Goal: Information Seeking & Learning: Learn about a topic

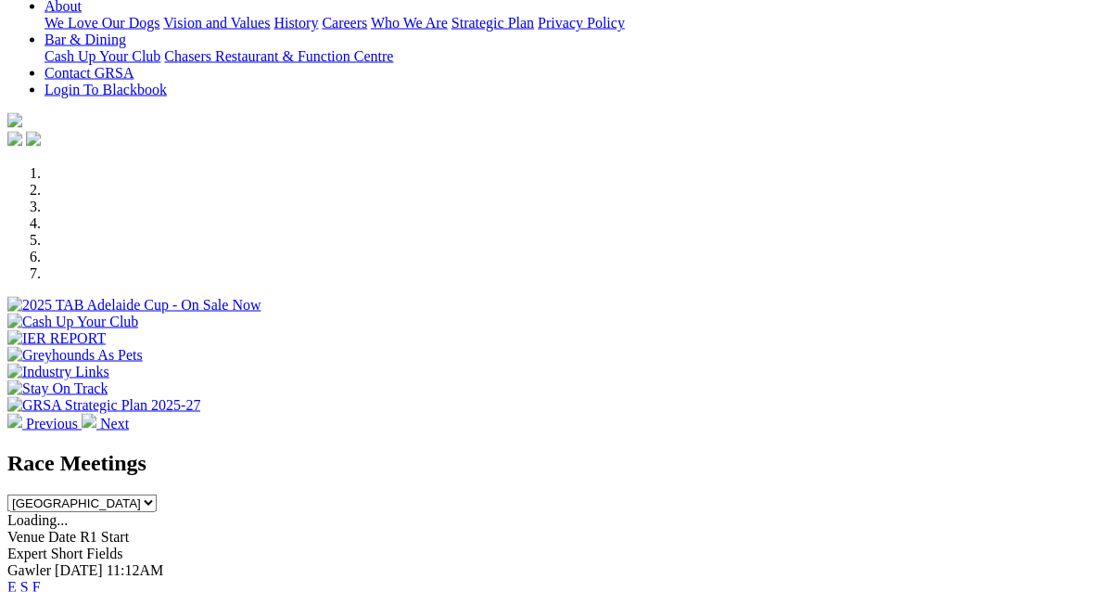
scroll to position [422, 0]
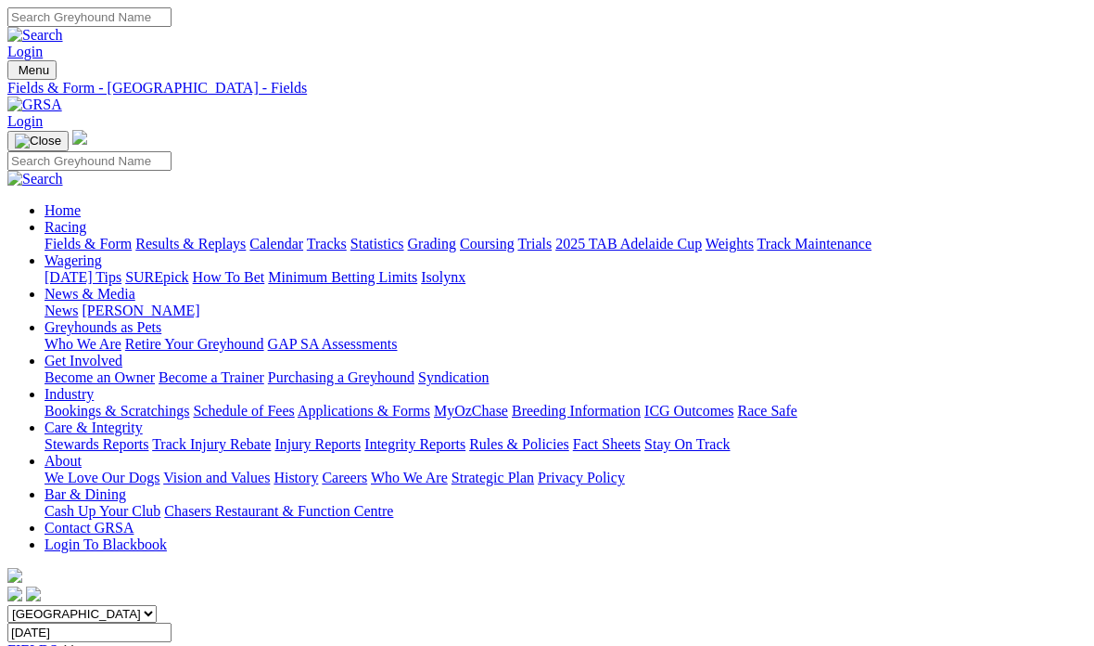
click at [65, 236] on link "Fields & Form" at bounding box center [88, 244] width 87 height 16
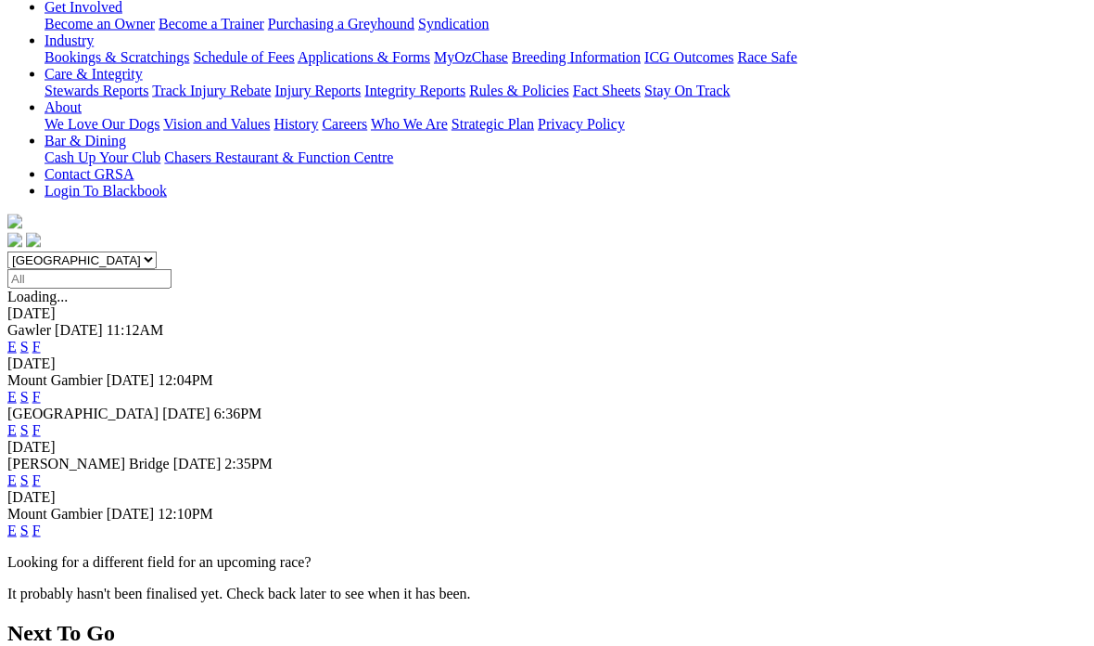
scroll to position [354, 0]
click at [41, 521] on link "F" at bounding box center [36, 529] width 8 height 16
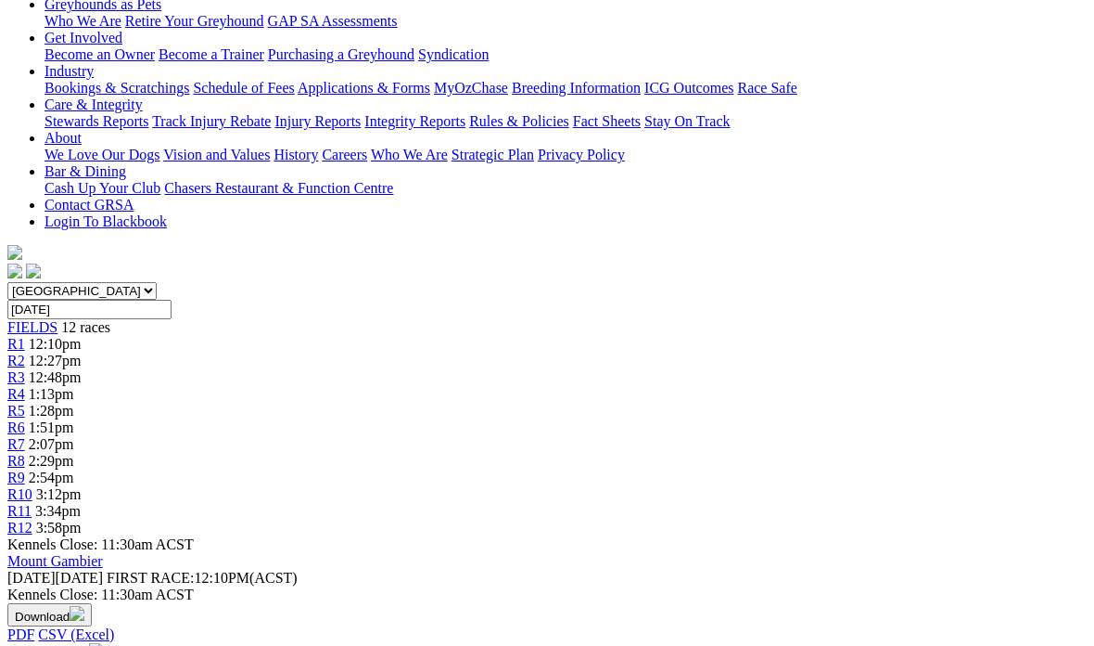
scroll to position [322, 1]
